Goal: Task Accomplishment & Management: Manage account settings

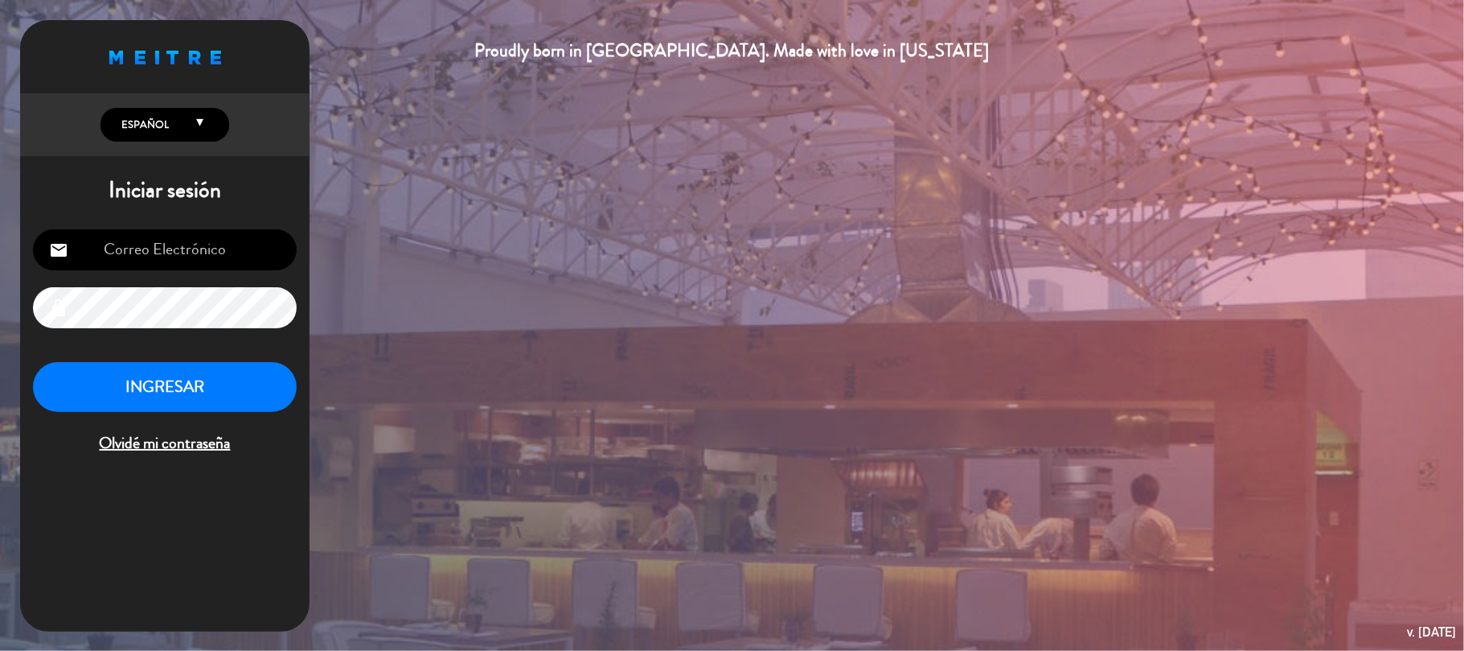
type input "[EMAIL_ADDRESS][DOMAIN_NAME]"
click at [167, 407] on button "INGRESAR" at bounding box center [165, 387] width 264 height 51
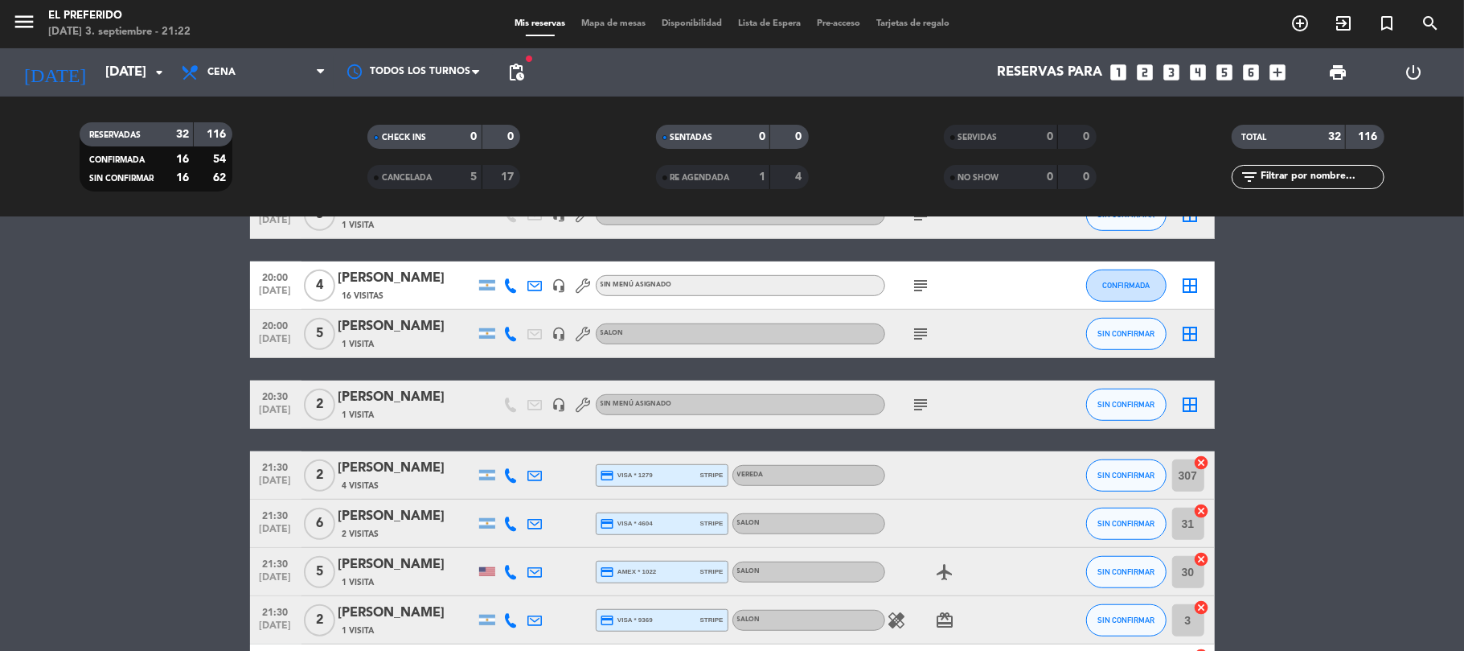
scroll to position [1377, 0]
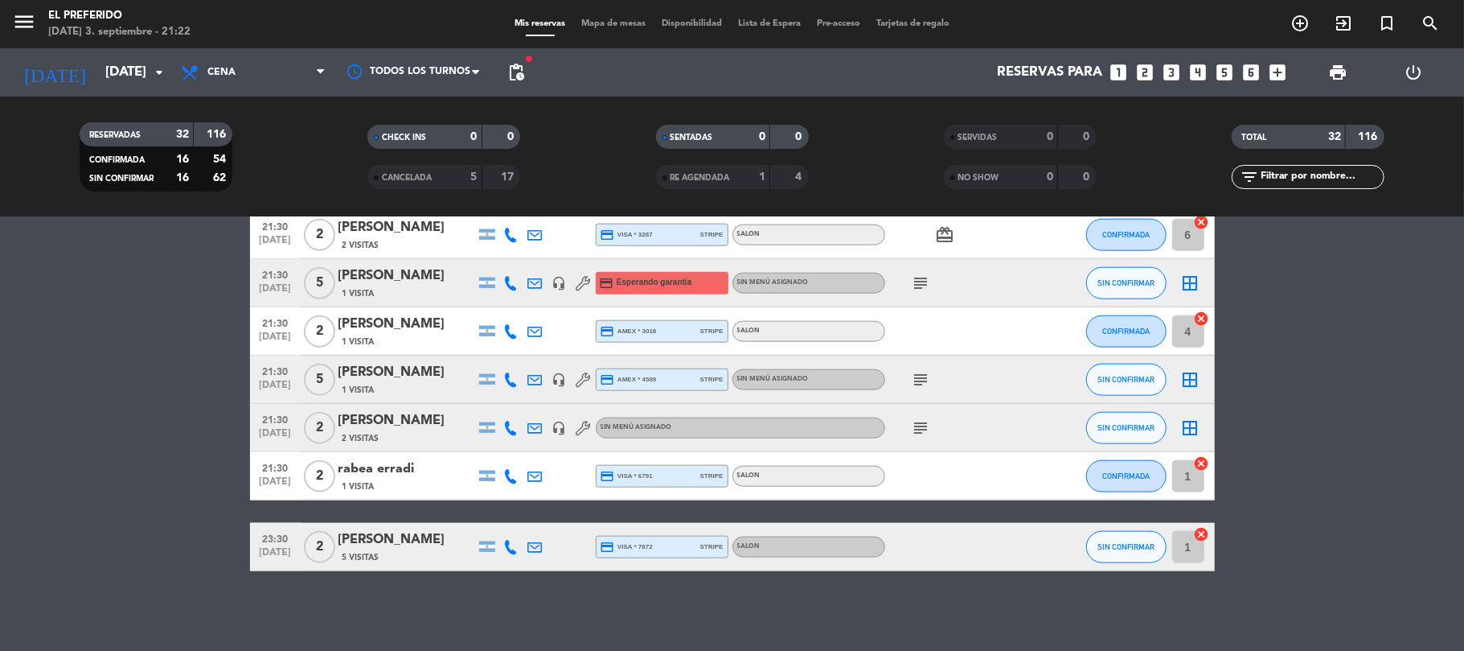
click at [432, 545] on div "[PERSON_NAME]" at bounding box center [407, 539] width 137 height 21
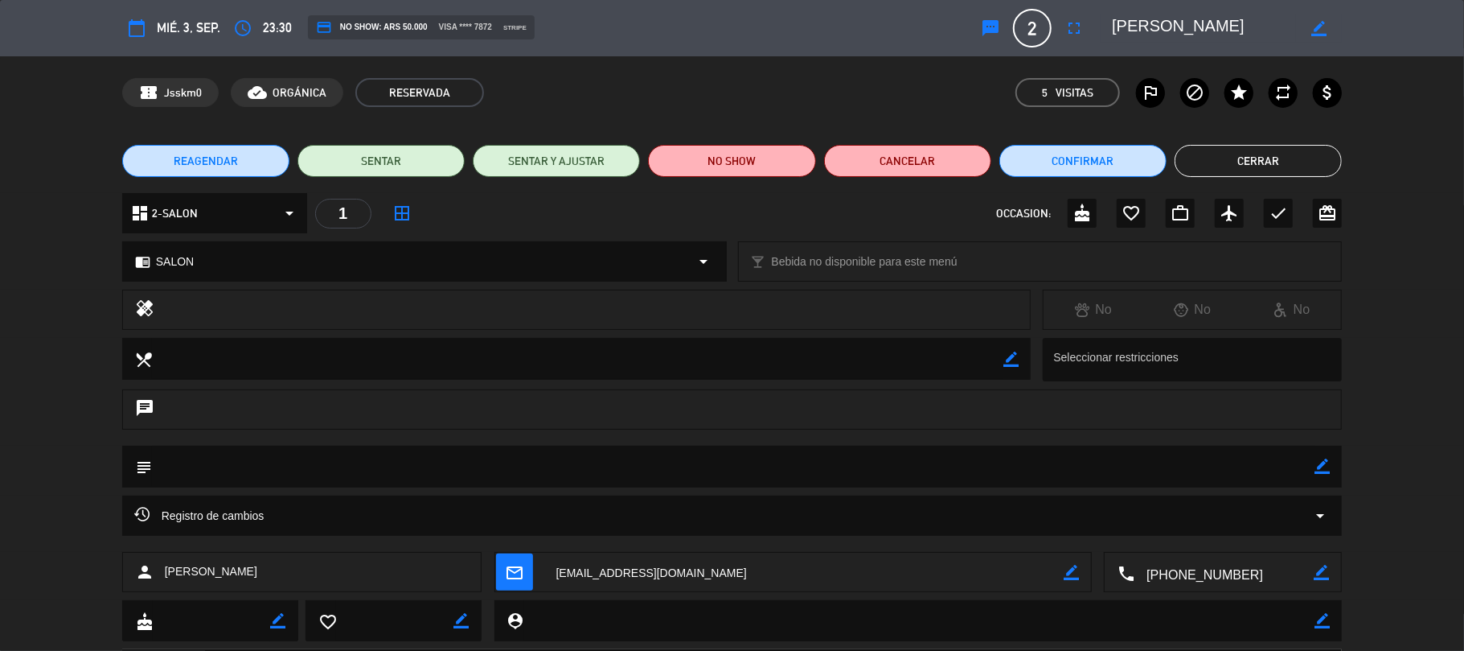
drag, startPoint x: 975, startPoint y: 142, endPoint x: 943, endPoint y: 164, distance: 38.8
click at [975, 142] on div "REAGENDAR SENTAR SENTAR Y AJUSTAR NO SHOW Cancelar Confirmar Cerrar" at bounding box center [732, 161] width 1464 height 64
click at [943, 164] on button "Cancelar" at bounding box center [907, 161] width 167 height 32
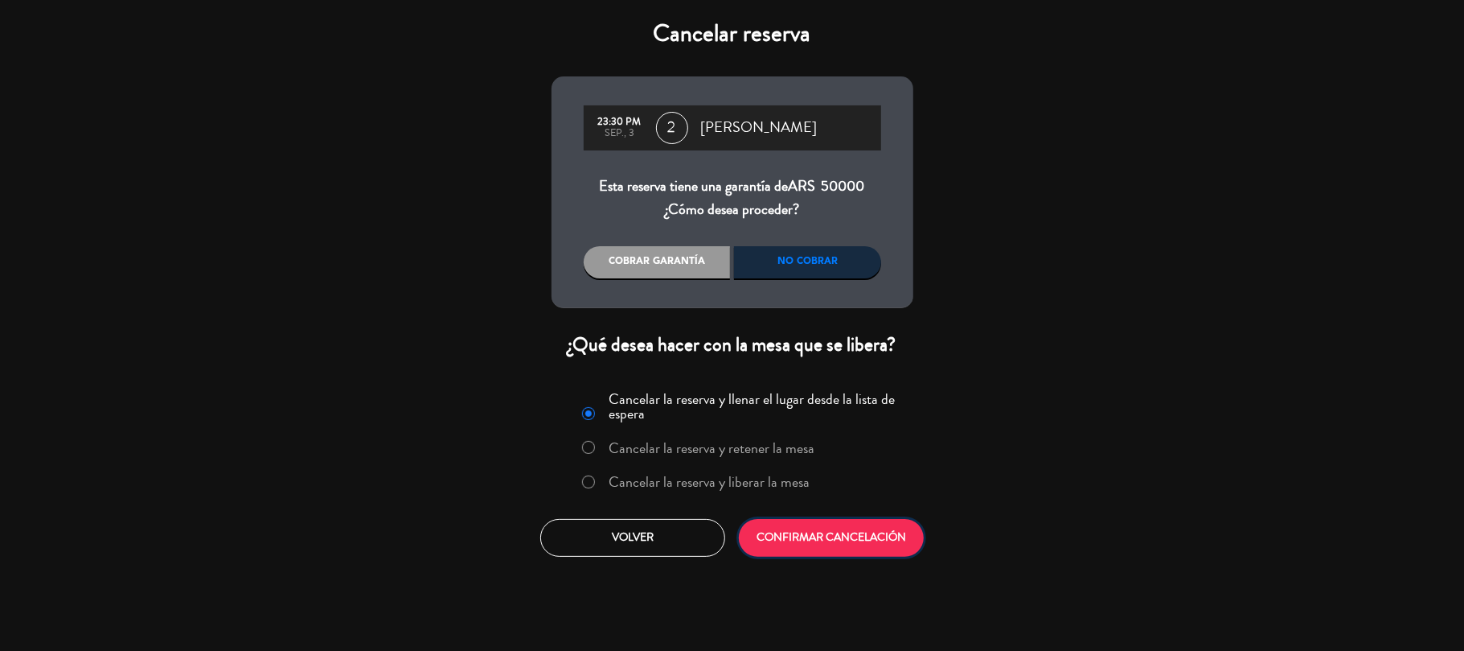
click at [851, 547] on button "CONFIRMAR CANCELACIÓN" at bounding box center [831, 538] width 185 height 38
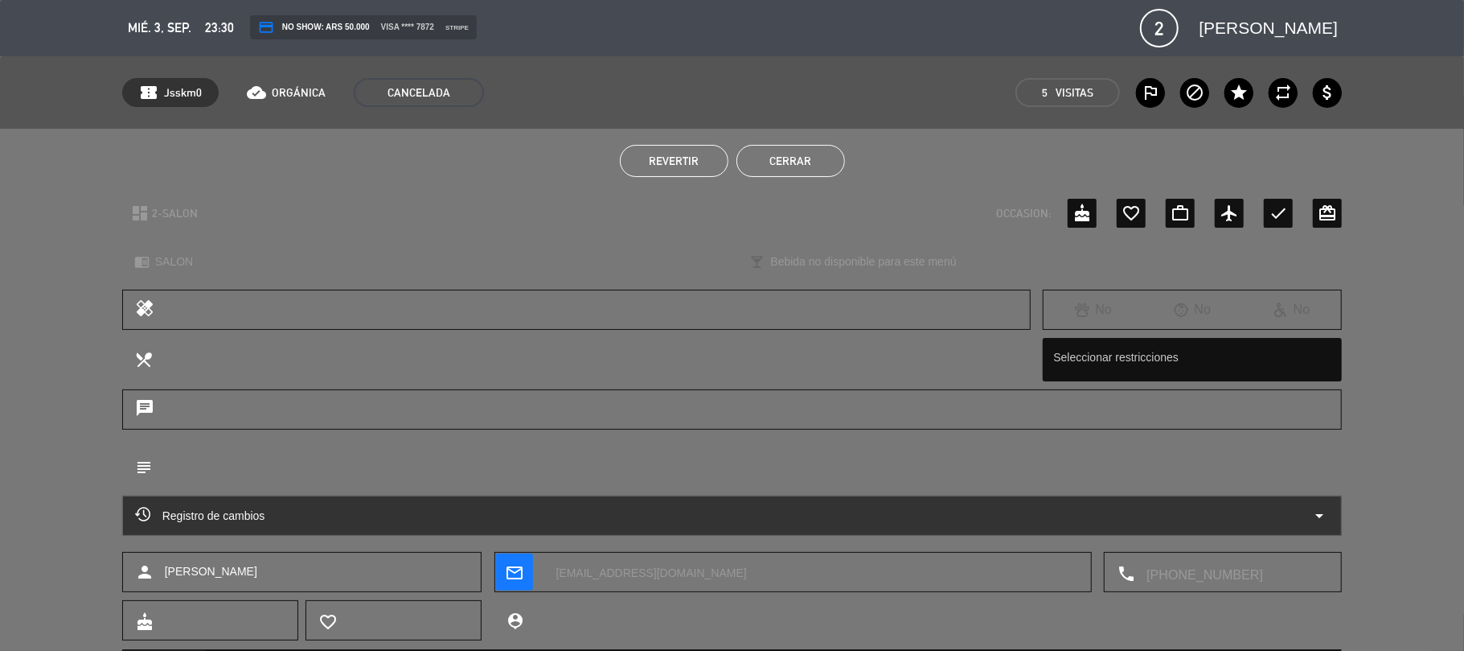
click at [805, 162] on button "Cerrar" at bounding box center [791, 161] width 109 height 32
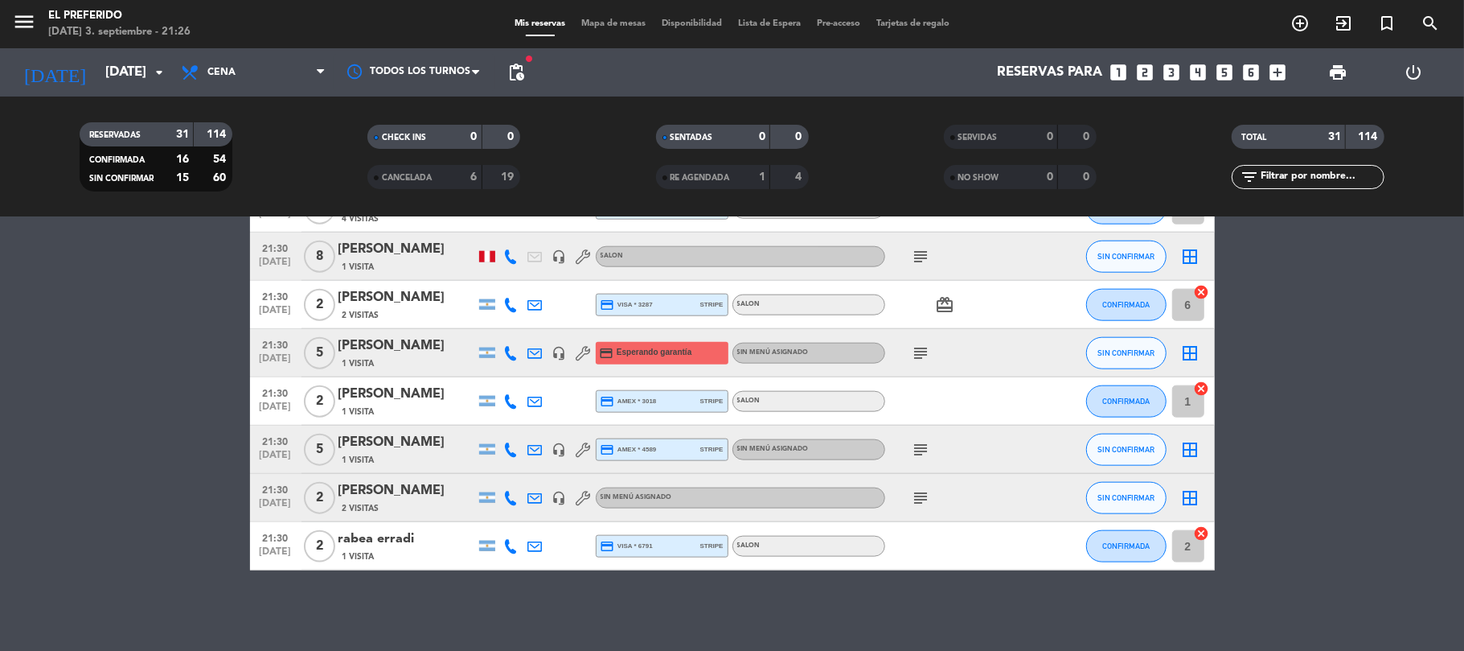
scroll to position [1306, 0]
click at [487, 261] on div at bounding box center [487, 257] width 16 height 11
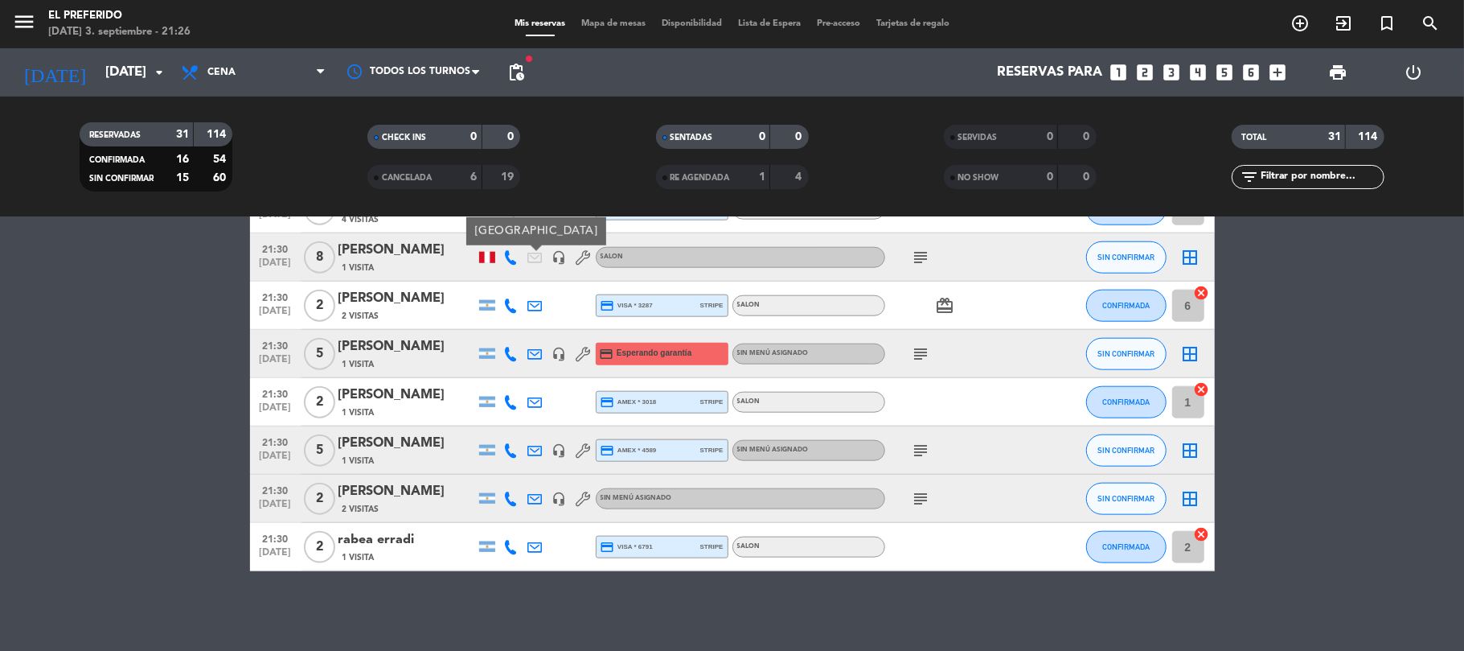
click at [918, 261] on icon "subject" at bounding box center [921, 257] width 19 height 19
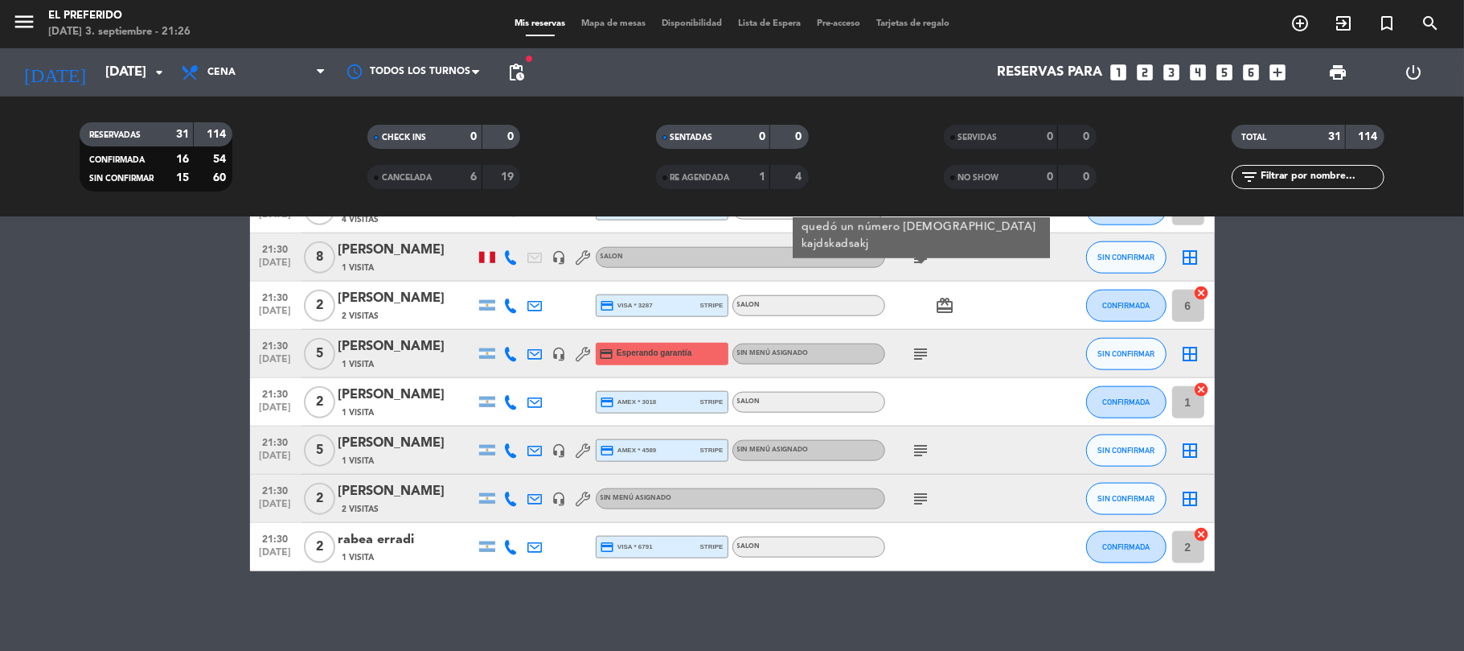
scroll to position [1091, 0]
